Goal: Find specific page/section: Find specific page/section

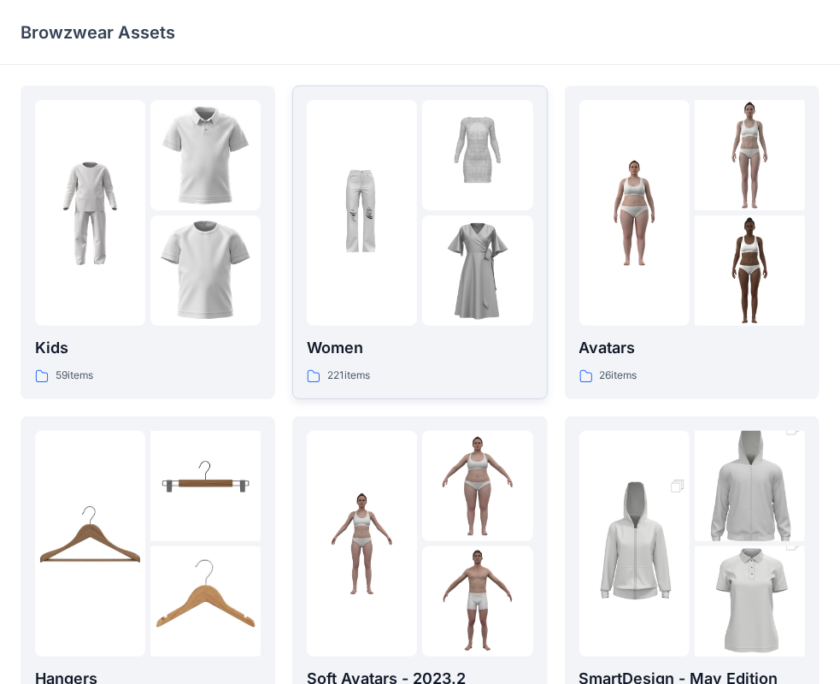
click at [412, 357] on p "Women" at bounding box center [420, 348] width 226 height 24
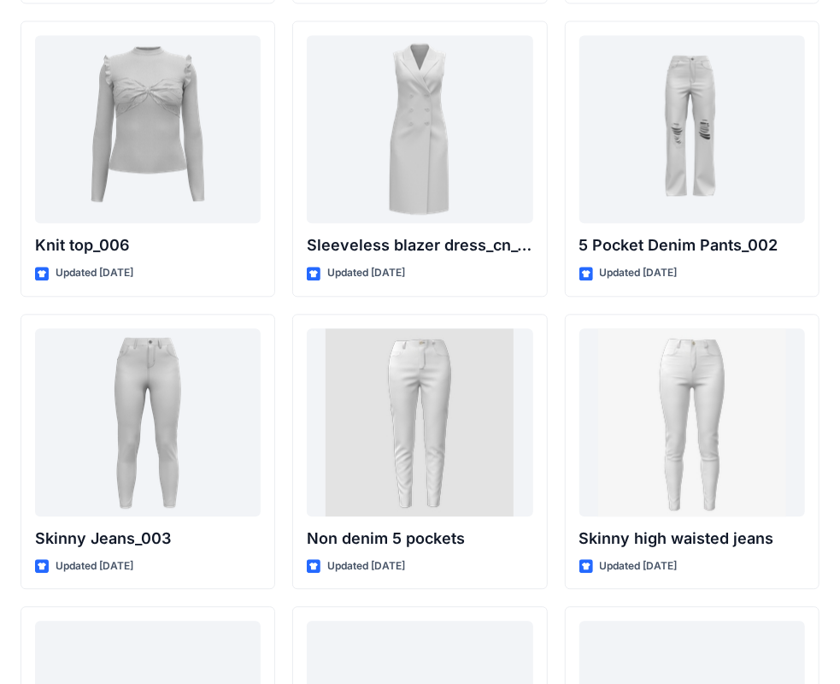
scroll to position [11819, 0]
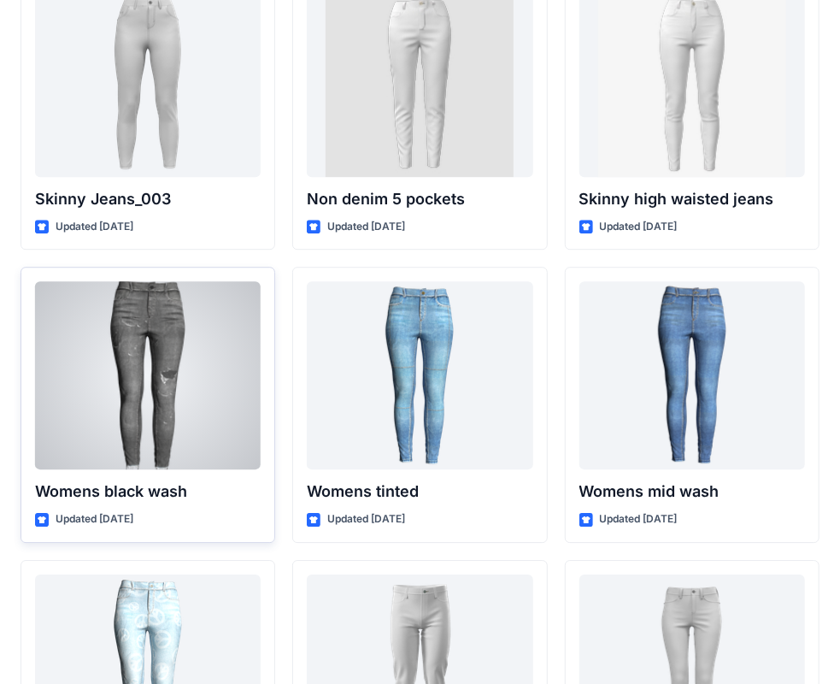
click at [161, 352] on div at bounding box center [148, 375] width 226 height 188
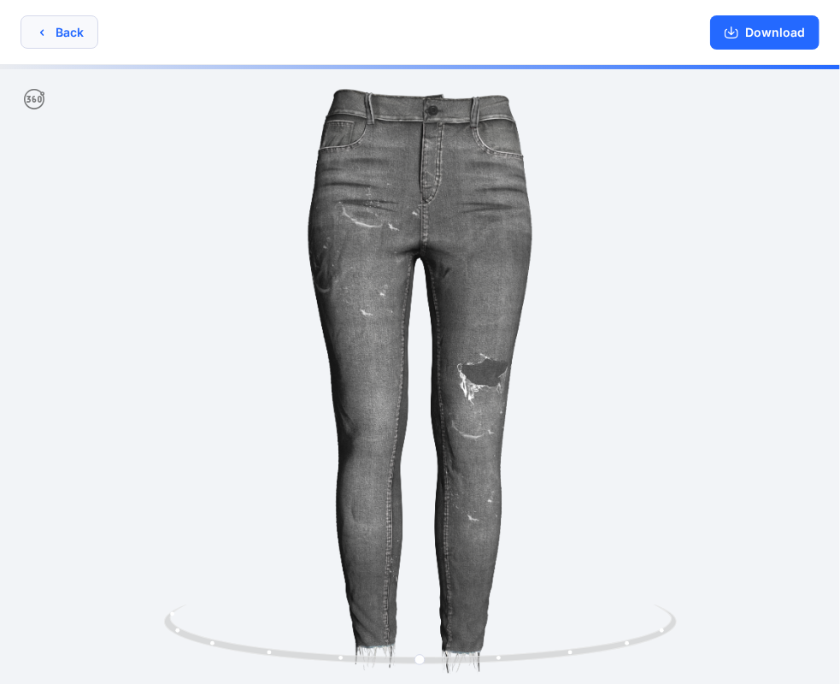
click at [39, 28] on icon "button" at bounding box center [42, 33] width 14 height 14
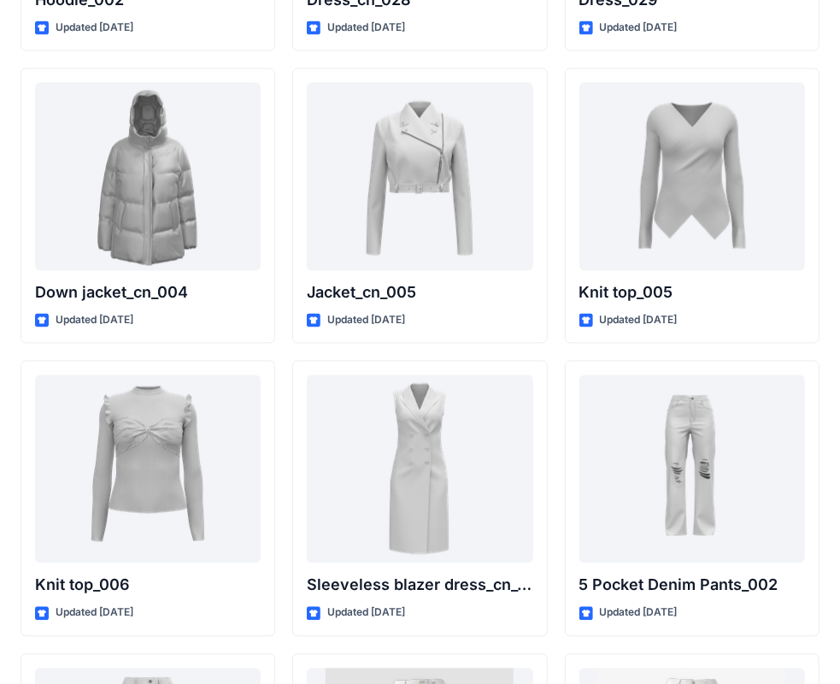
scroll to position [11027, 0]
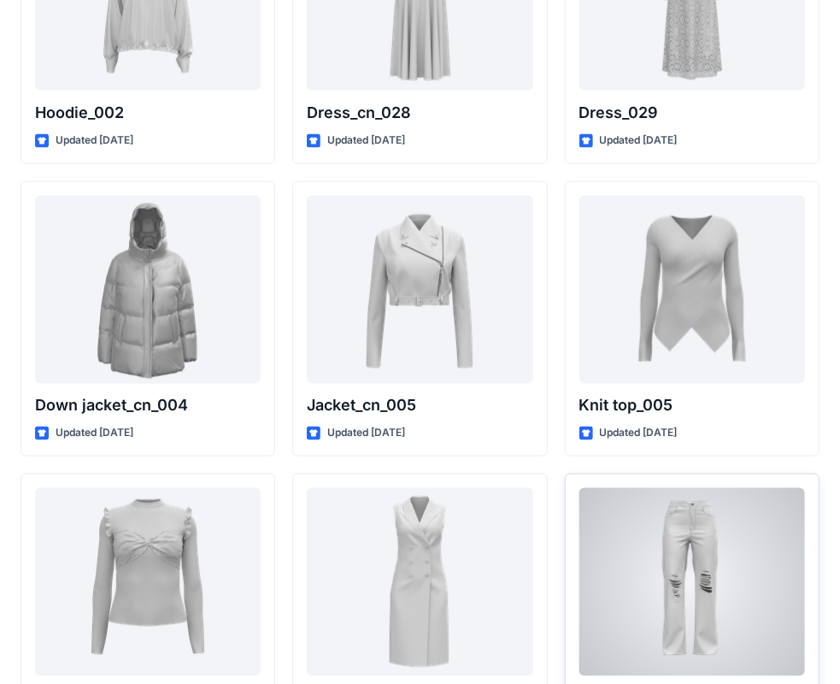
click at [715, 516] on div at bounding box center [692, 582] width 226 height 188
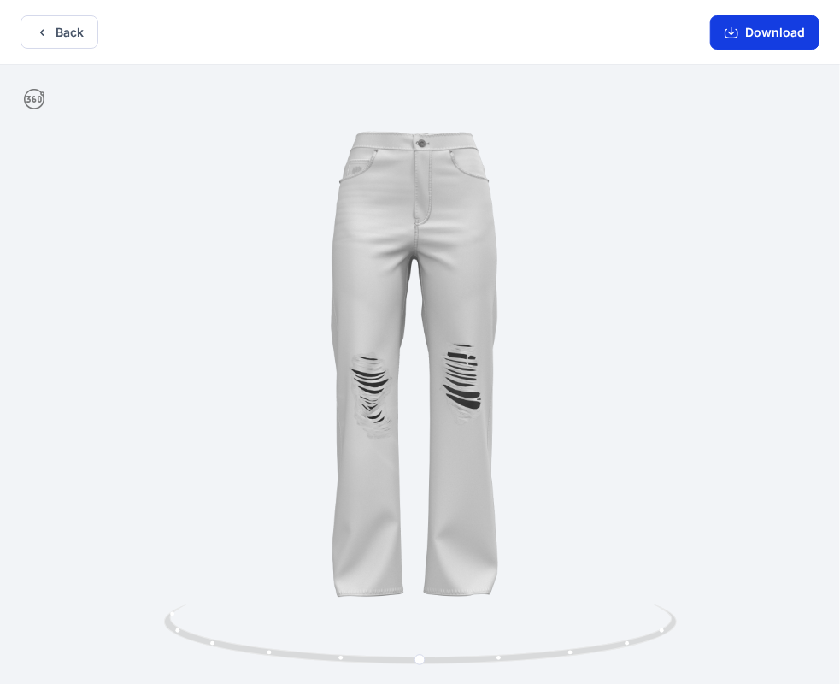
click at [760, 38] on button "Download" at bounding box center [764, 32] width 109 height 34
click at [732, 31] on icon "button" at bounding box center [732, 33] width 14 height 14
